Goal: Information Seeking & Learning: Compare options

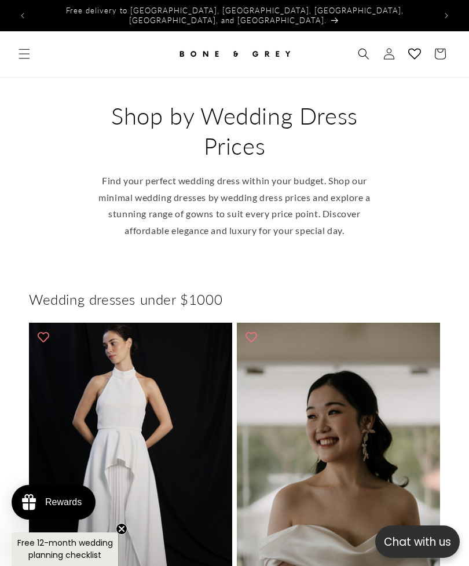
click at [24, 48] on icon "Menu" at bounding box center [25, 54] width 12 height 12
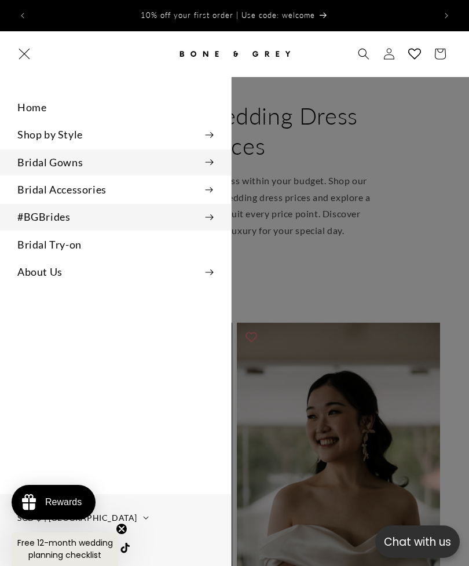
click at [213, 214] on icon at bounding box center [209, 217] width 9 height 6
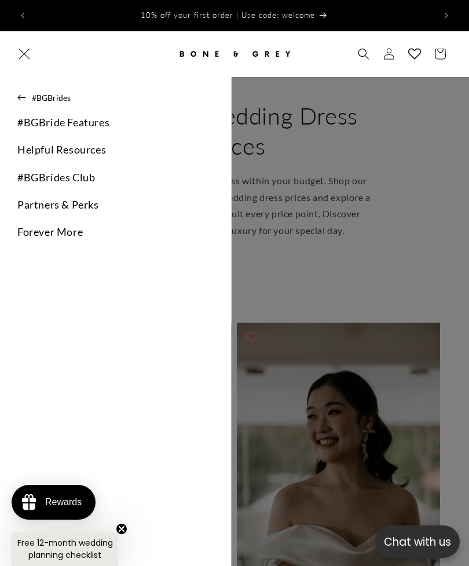
click at [22, 94] on icon at bounding box center [21, 97] width 9 height 6
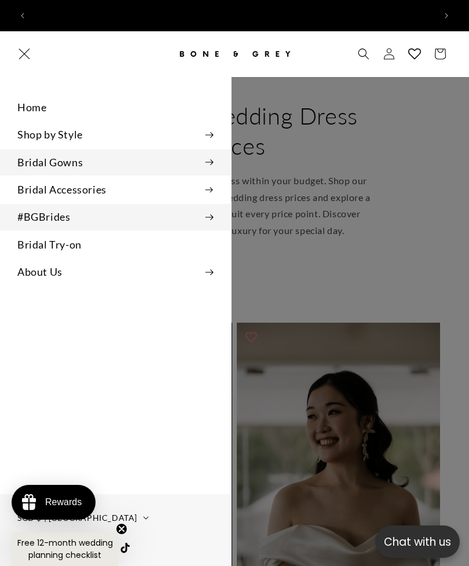
scroll to position [0, 403]
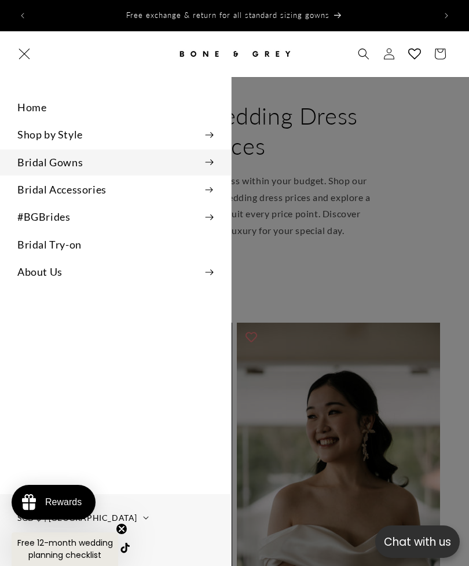
click at [36, 160] on summary "Bridal Gowns" at bounding box center [115, 162] width 231 height 26
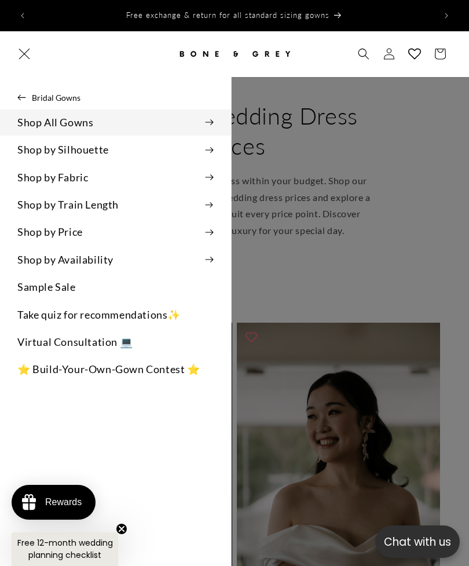
click at [27, 119] on summary "Shop All Gowns" at bounding box center [115, 122] width 231 height 26
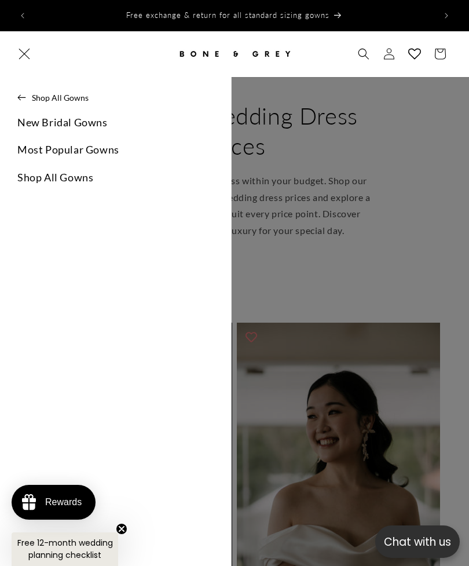
click at [33, 174] on link "Shop All Gowns" at bounding box center [115, 178] width 231 height 26
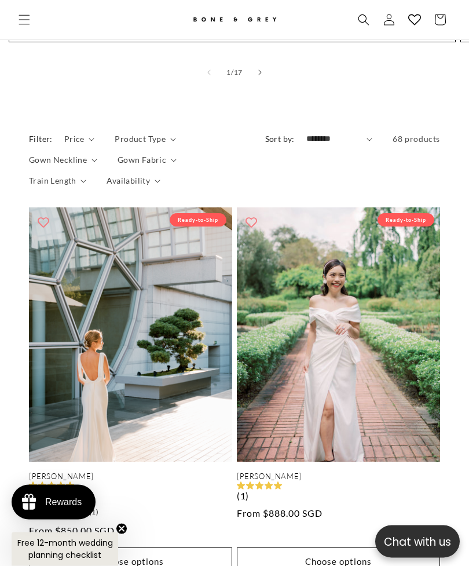
scroll to position [1371, 0]
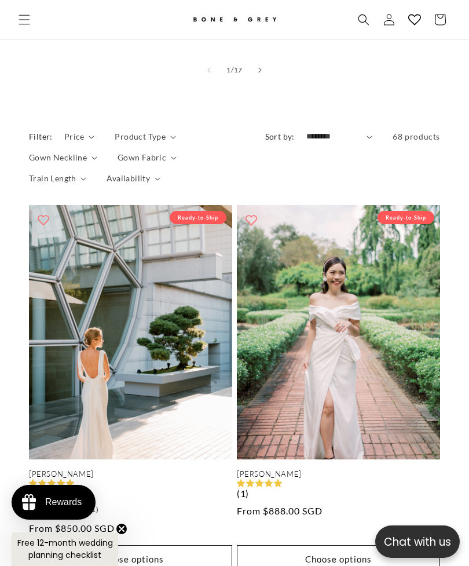
click at [60, 469] on link "Julia" at bounding box center [130, 474] width 203 height 10
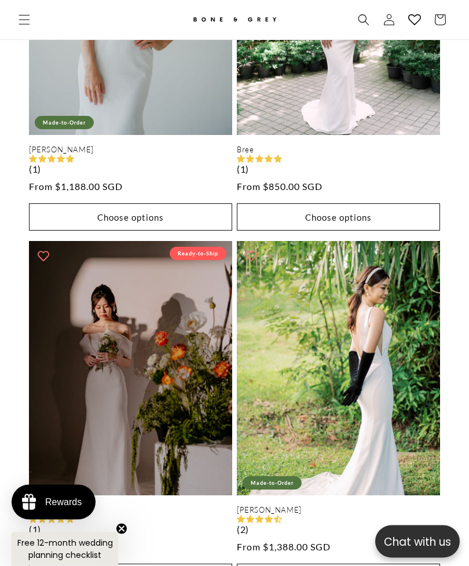
scroll to position [3515, 0]
click at [407, 505] on link "[PERSON_NAME]" at bounding box center [338, 510] width 203 height 10
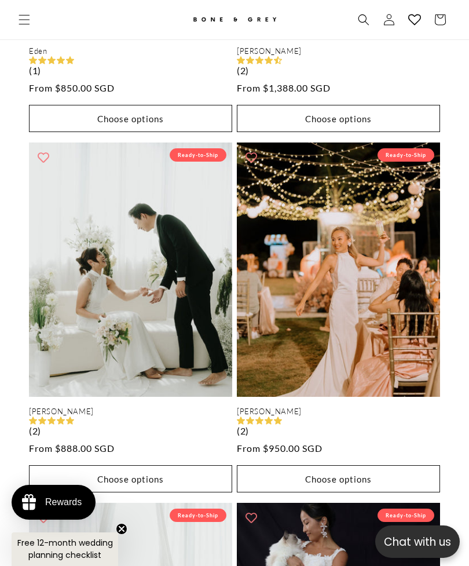
scroll to position [0, 403]
click at [83, 407] on link "Kaya" at bounding box center [130, 412] width 203 height 10
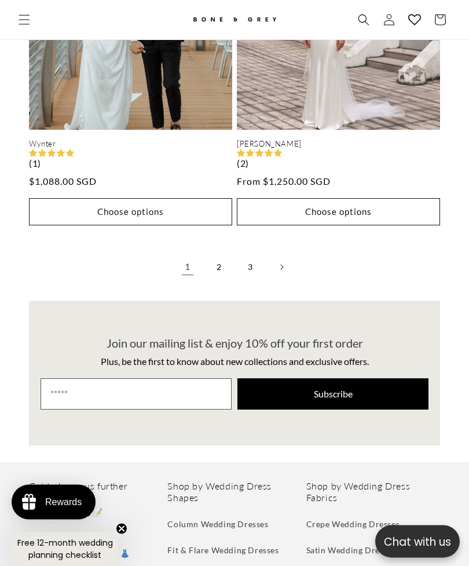
scroll to position [5697, 0]
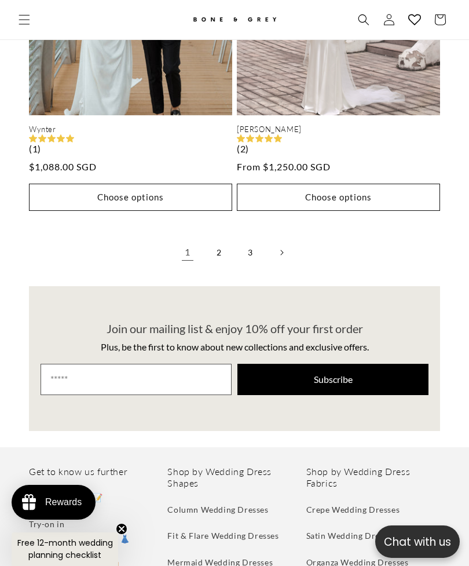
click at [276, 240] on link "Next page" at bounding box center [281, 252] width 25 height 25
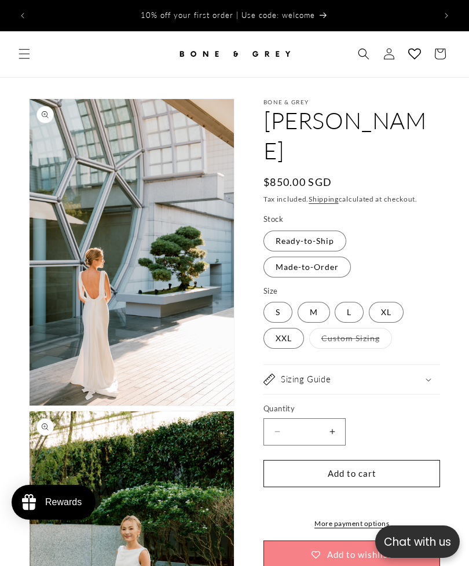
select select "**********"
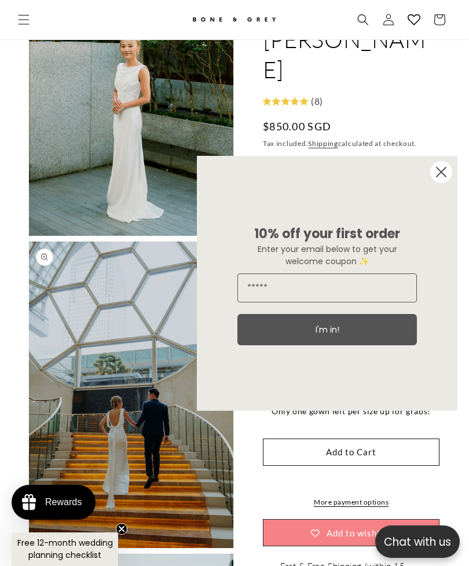
scroll to position [0, 403]
click at [450, 183] on circle "Close dialog" at bounding box center [441, 172] width 22 height 22
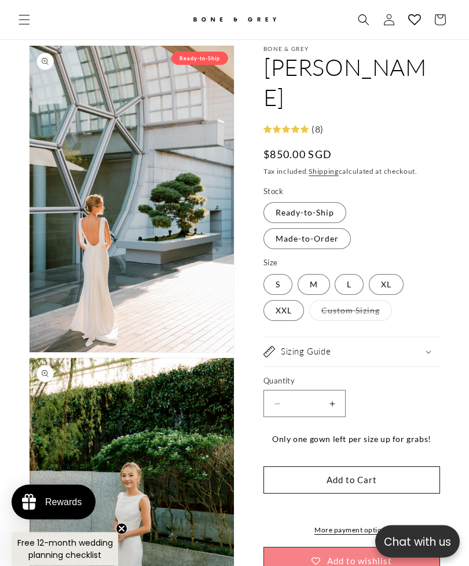
scroll to position [40, 0]
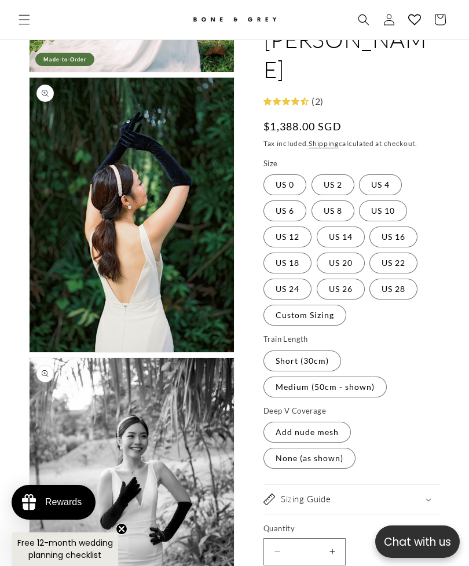
scroll to position [322, 0]
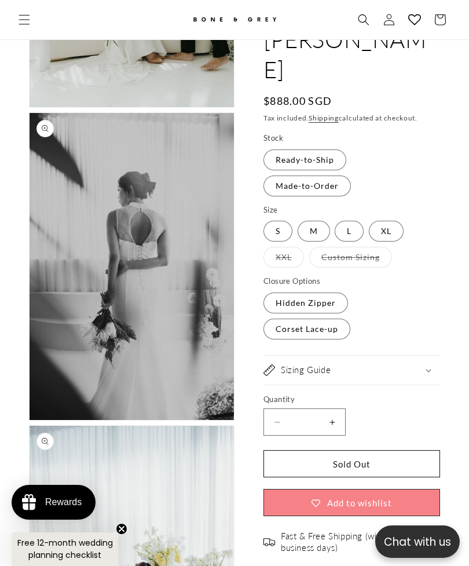
scroll to position [0, 403]
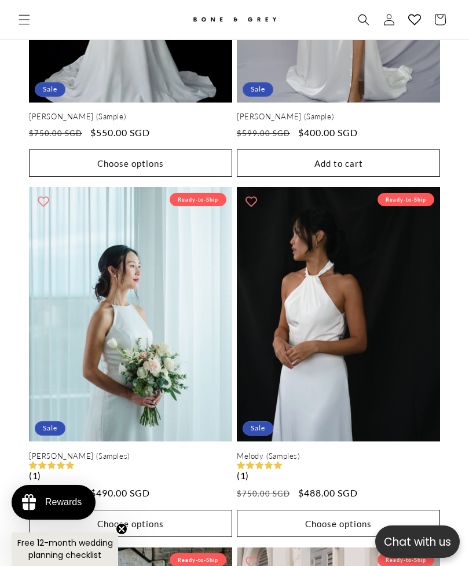
scroll to position [3189, 0]
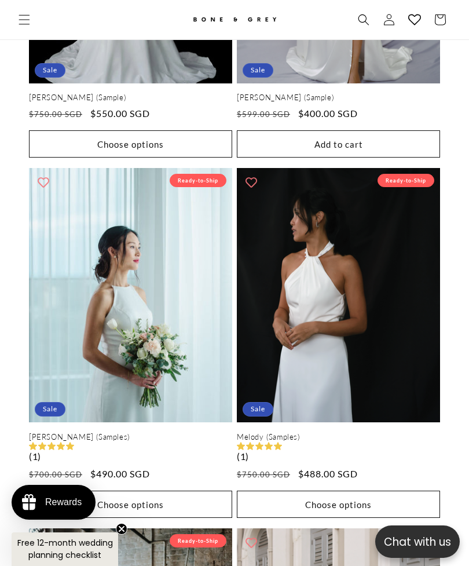
click at [75, 432] on link "[PERSON_NAME] (Samples)" at bounding box center [130, 437] width 203 height 10
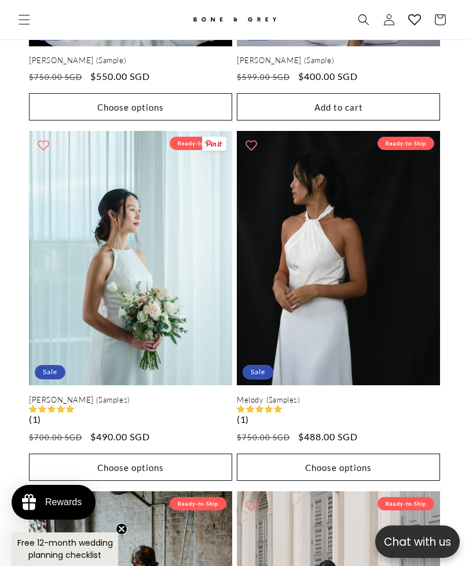
scroll to position [0, 806]
click at [408, 395] on link "Melody (Samples)" at bounding box center [338, 400] width 203 height 10
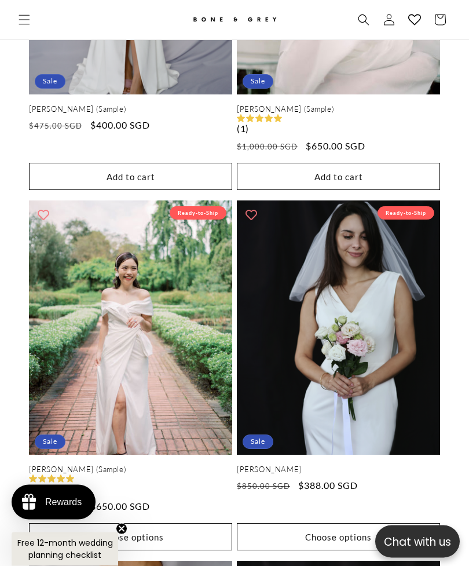
scroll to position [4238, 0]
click at [403, 465] on link "[PERSON_NAME]" at bounding box center [338, 470] width 203 height 10
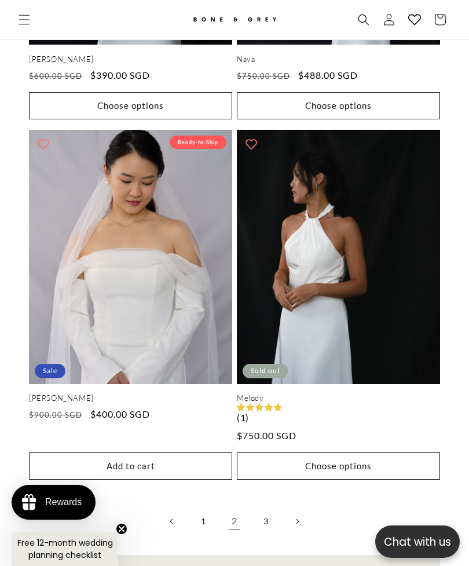
scroll to position [0, 0]
click at [377, 393] on link "Melody" at bounding box center [338, 398] width 203 height 10
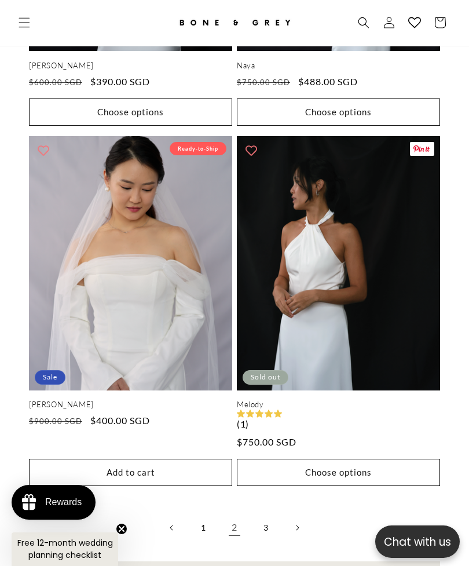
scroll to position [5385, 0]
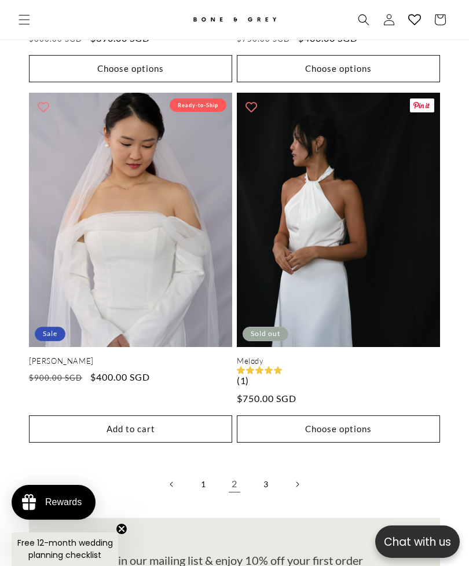
click at [298, 481] on icon "Next page" at bounding box center [297, 484] width 3 height 6
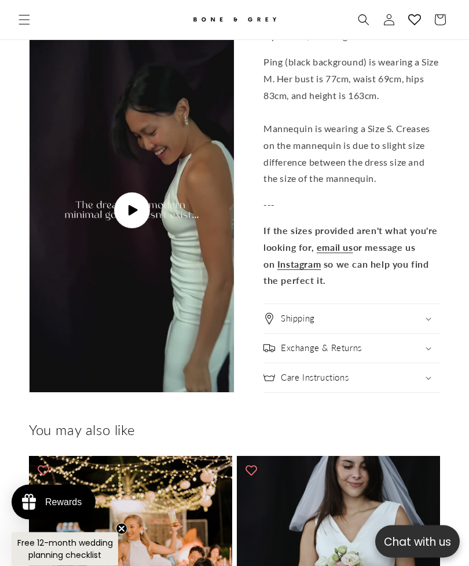
scroll to position [3961, 0]
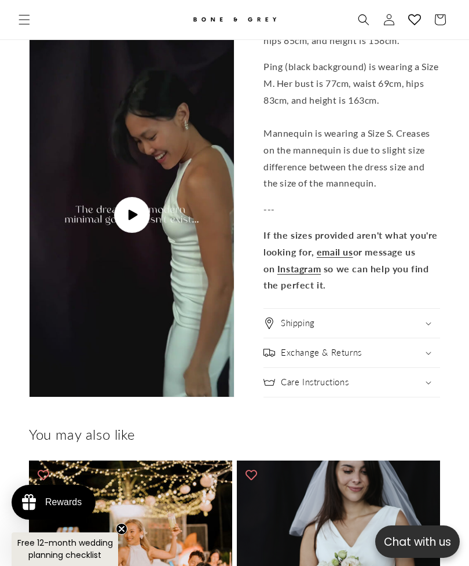
click at [136, 197] on span "Play video" at bounding box center [132, 215] width 36 height 36
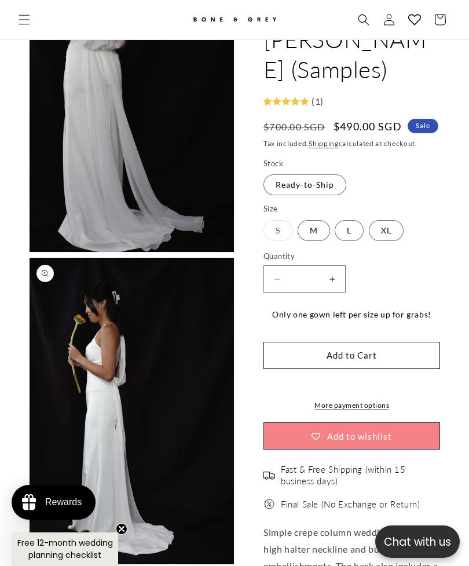
scroll to position [1849, 0]
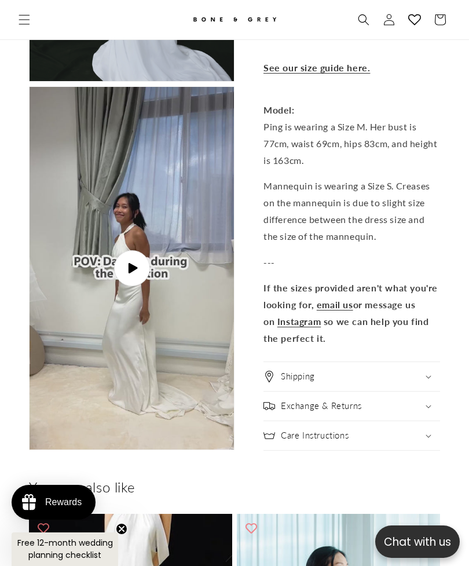
scroll to position [2778, 0]
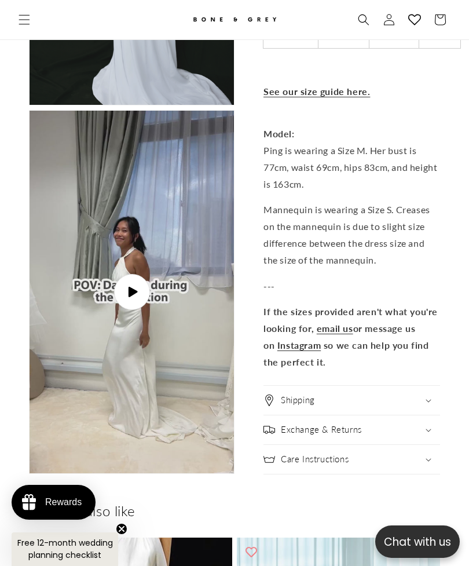
click at [129, 288] on icon "Gallery Viewer" at bounding box center [132, 292] width 9 height 10
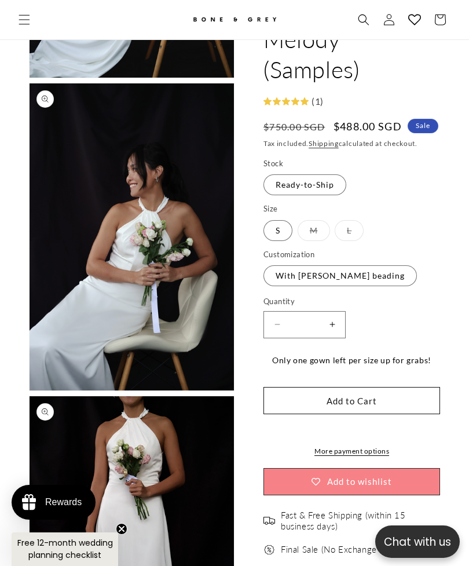
scroll to position [0, 806]
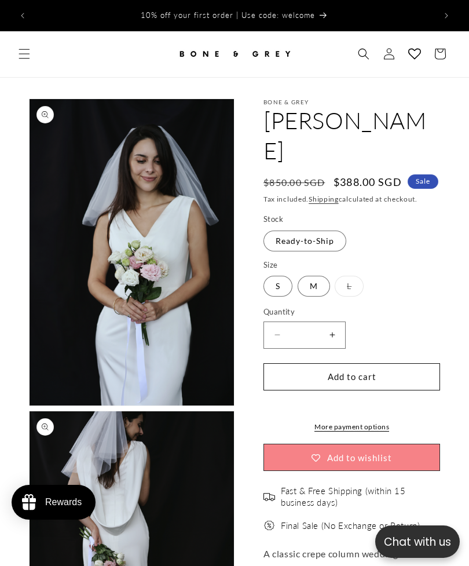
select select "**********"
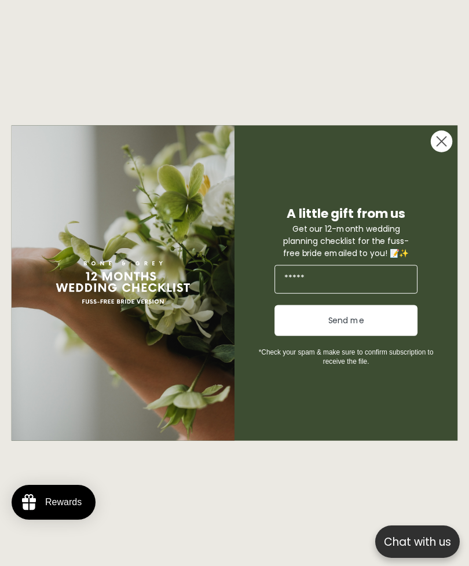
scroll to position [0, 403]
click at [447, 152] on circle "Close dialog" at bounding box center [442, 141] width 22 height 22
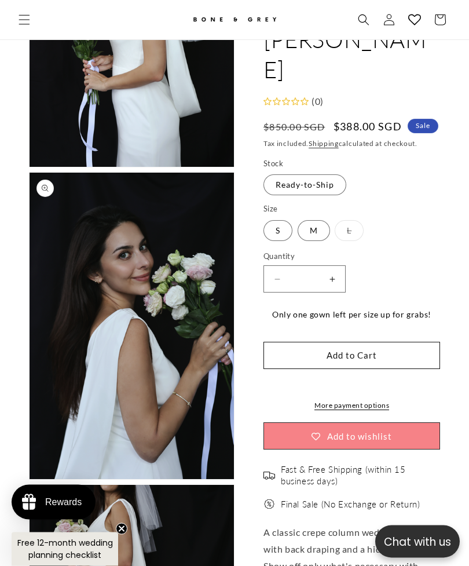
scroll to position [1164, 0]
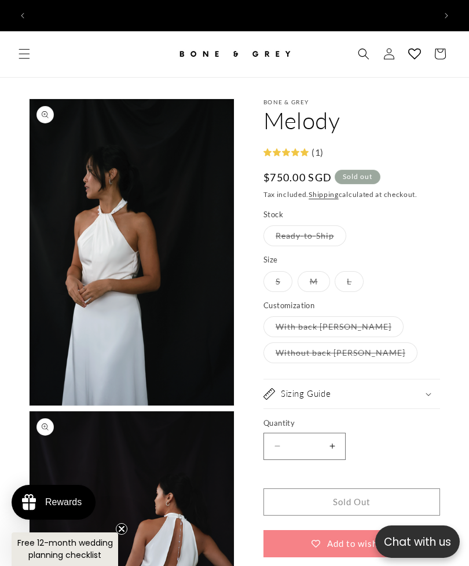
scroll to position [0, 403]
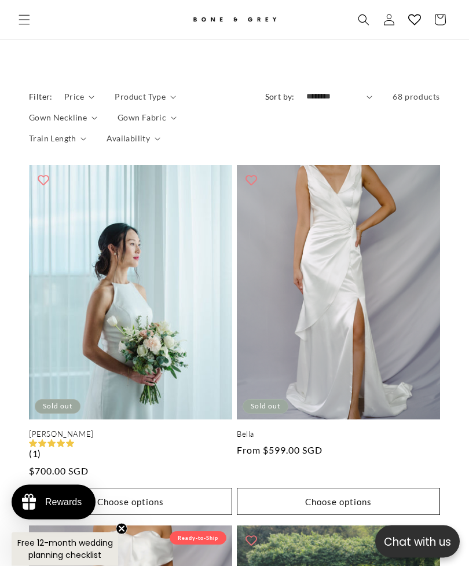
scroll to position [1441, 0]
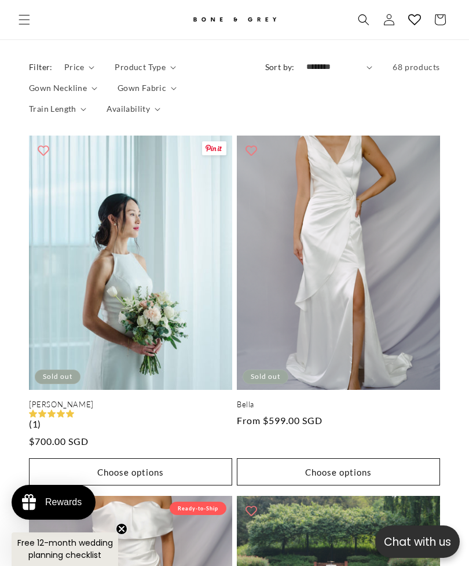
click at [84, 400] on link "Elise" at bounding box center [130, 405] width 203 height 10
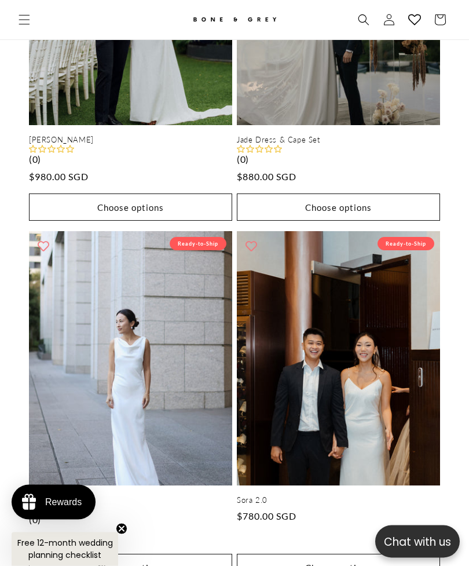
scroll to position [3084, 0]
click at [411, 495] on link "Sora 2.0" at bounding box center [338, 500] width 203 height 10
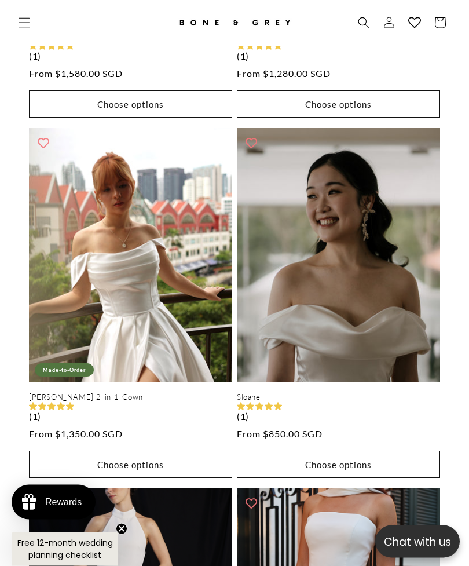
scroll to position [4274, 0]
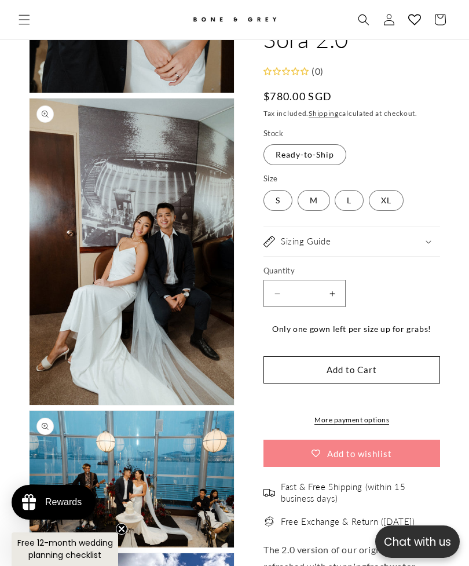
scroll to position [0, 806]
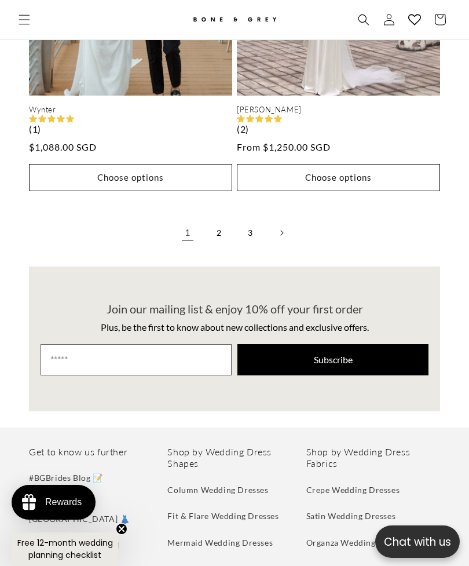
scroll to position [0, 806]
